Goal: Contribute content

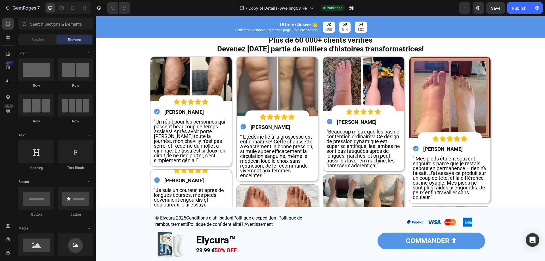
scroll to position [1841, 0]
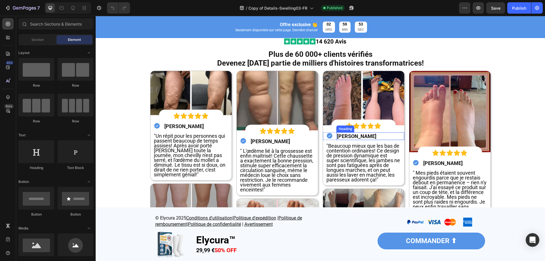
click at [348, 137] on strong "[PERSON_NAME]" at bounding box center [356, 136] width 39 height 6
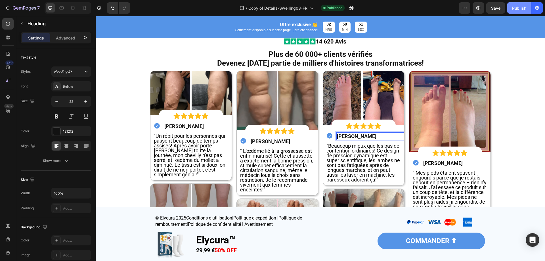
click at [517, 5] on div "Publish" at bounding box center [519, 8] width 14 height 6
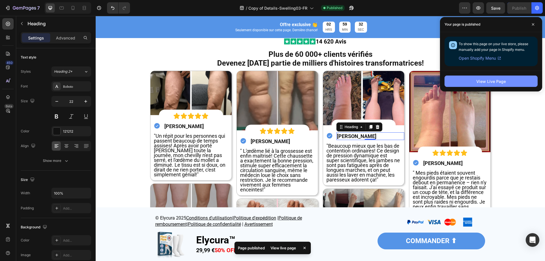
click at [471, 83] on button "View Live Page" at bounding box center [490, 80] width 93 height 11
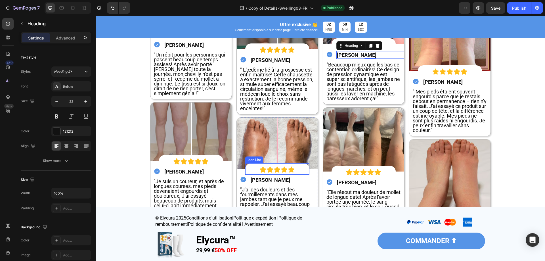
scroll to position [1954, 0]
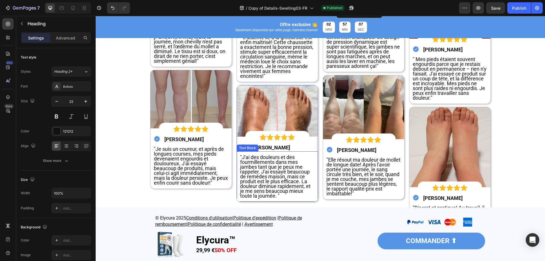
click at [267, 170] on span ""J'ai des douleurs et des fourmillements dans mes jambes tant que je peux me ra…" at bounding box center [275, 176] width 70 height 45
click at [206, 204] on div "Image Icon Icon Icon Icon Icon Icon List Icon Icon Icon Icon Icon Icon List Ico…" at bounding box center [191, 98] width 82 height 283
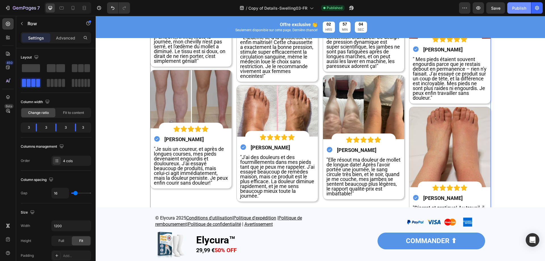
click at [520, 10] on div "Publish" at bounding box center [519, 8] width 14 height 6
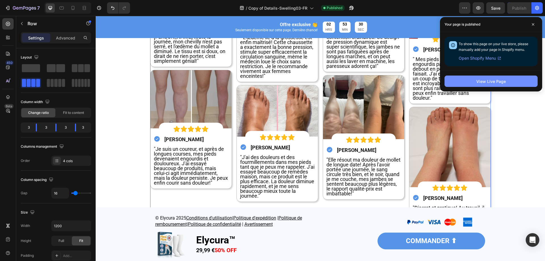
click at [499, 86] on button "View Live Page" at bounding box center [490, 80] width 93 height 11
